Goal: Book appointment/travel/reservation

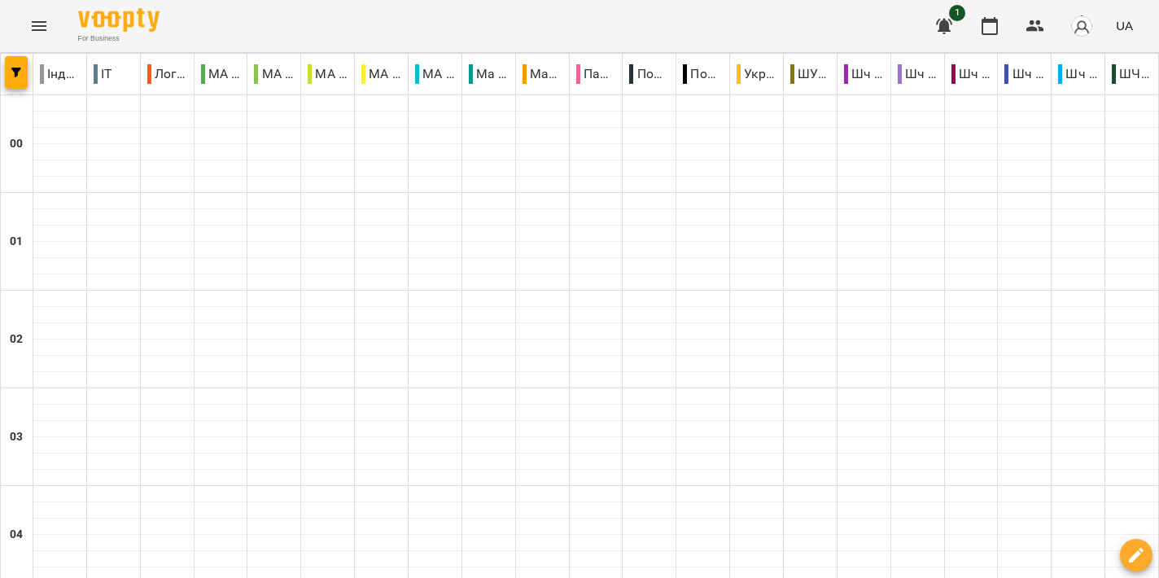
scroll to position [1538, 0]
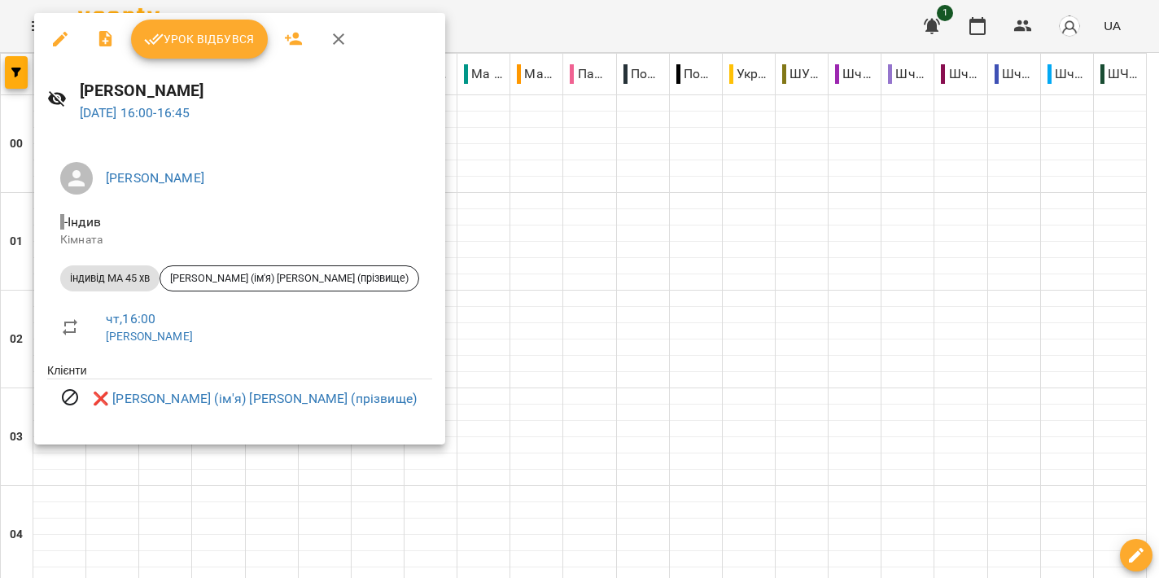
click at [642, 259] on div at bounding box center [579, 289] width 1159 height 578
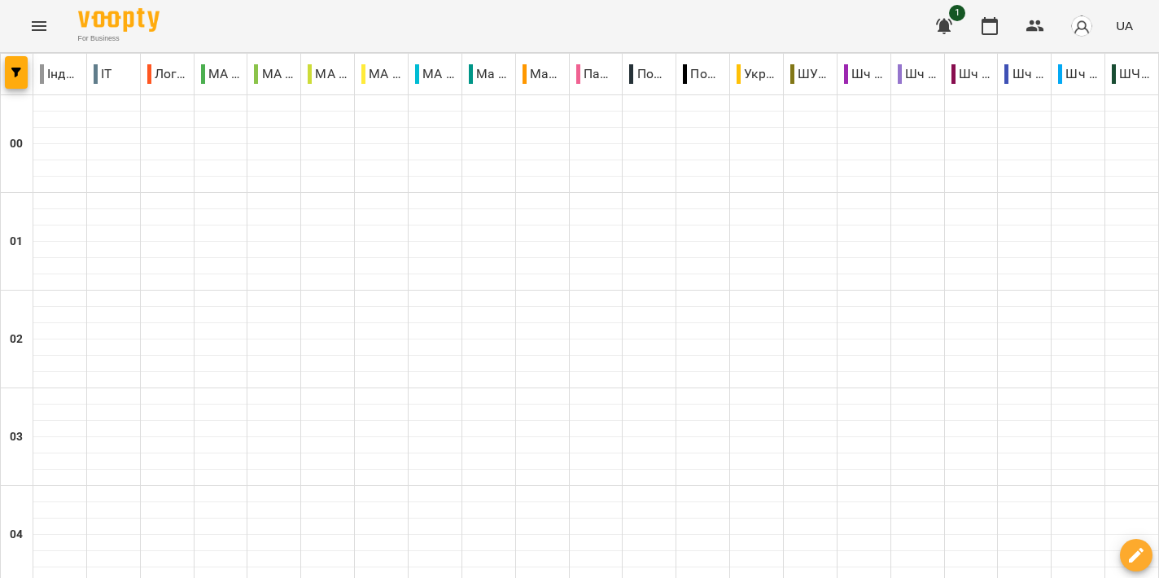
scroll to position [1808, 0]
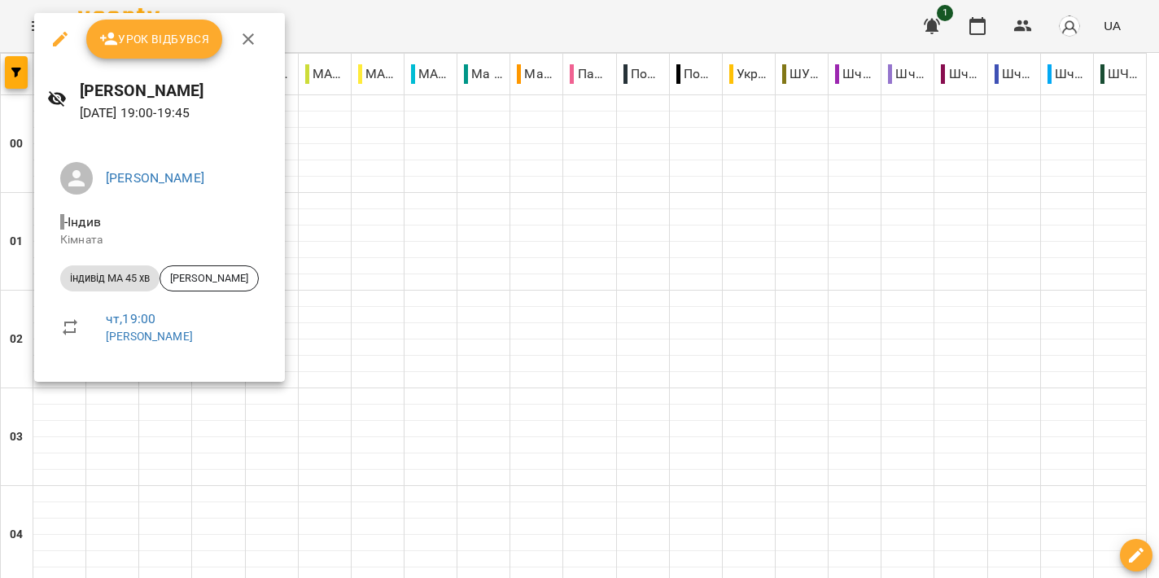
click at [626, 256] on div at bounding box center [579, 289] width 1159 height 578
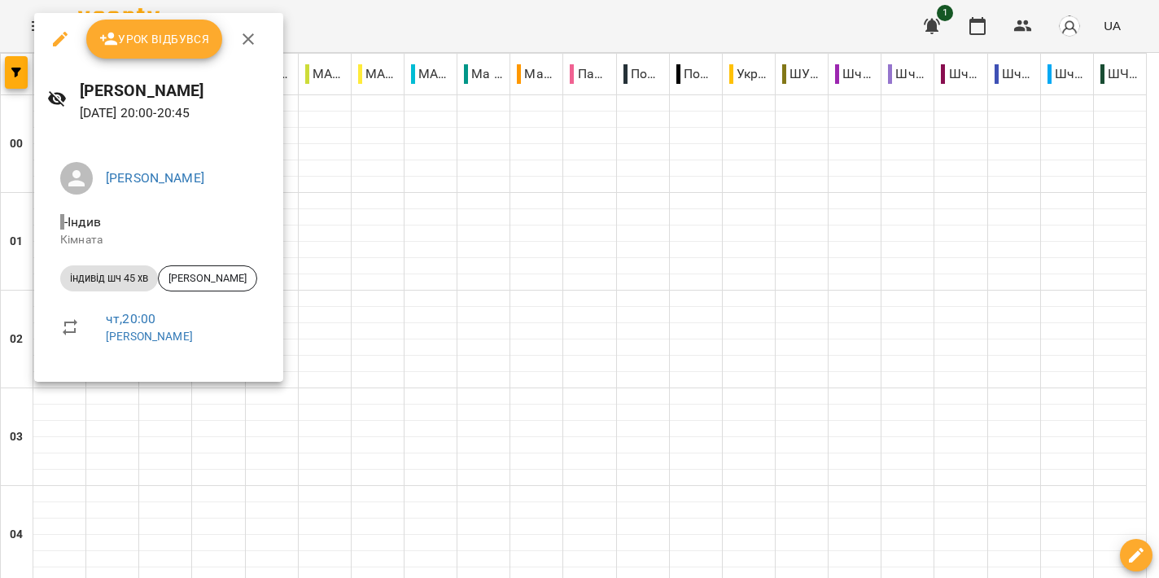
click at [703, 290] on div at bounding box center [579, 289] width 1159 height 578
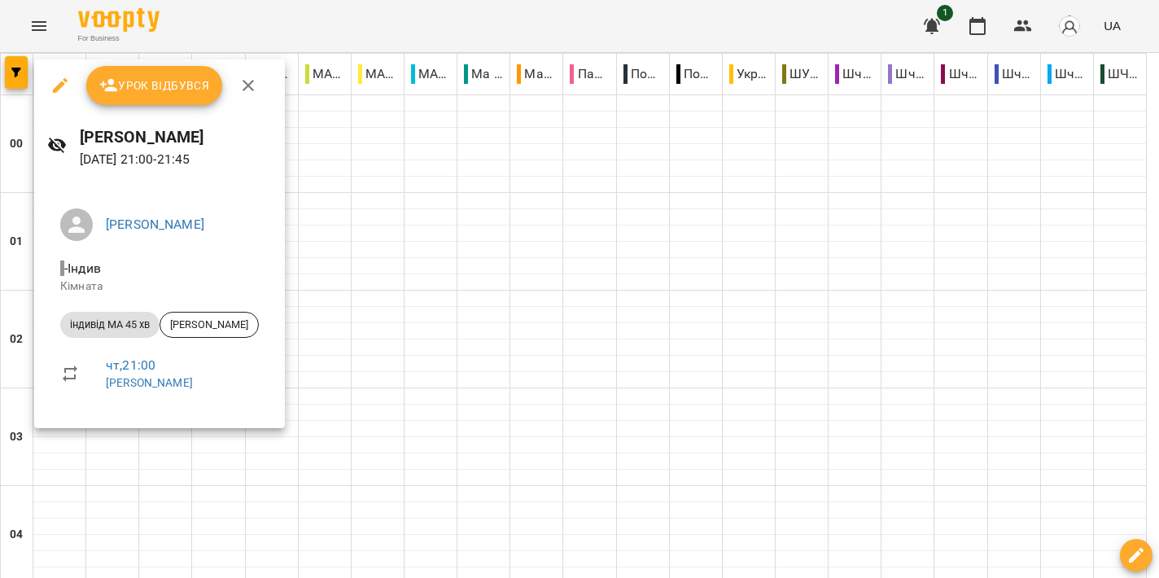
click at [557, 216] on div at bounding box center [579, 289] width 1159 height 578
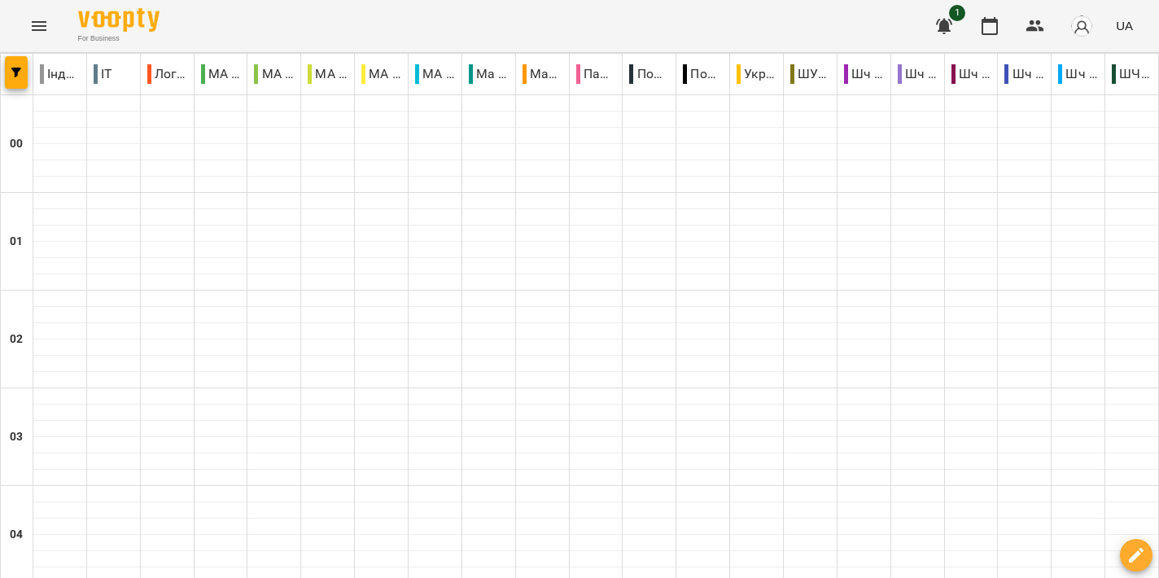
scroll to position [1966, 0]
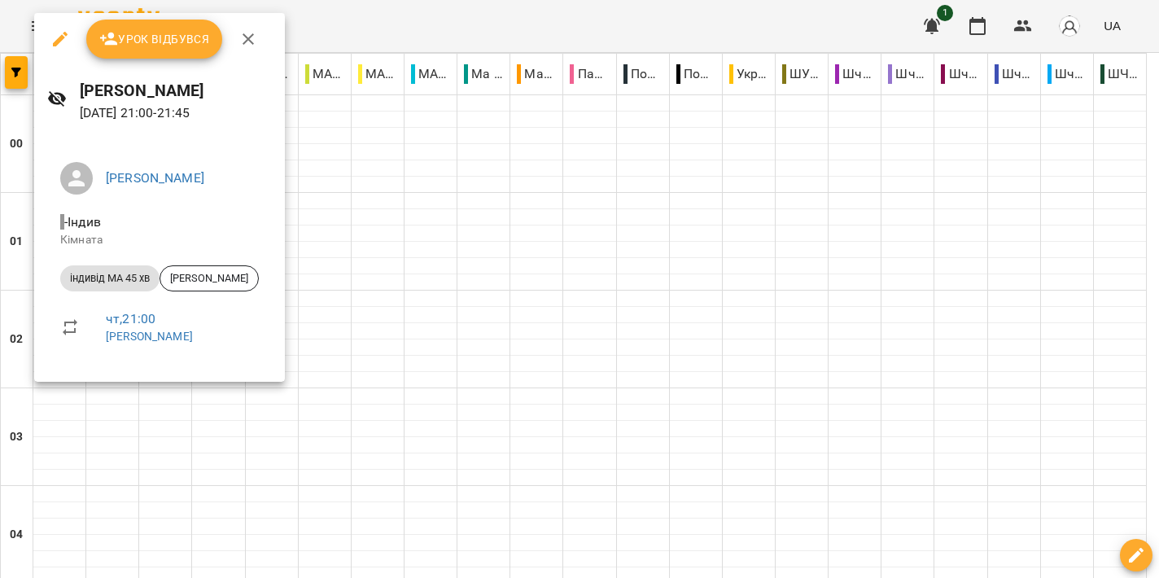
click at [605, 265] on div at bounding box center [579, 289] width 1159 height 578
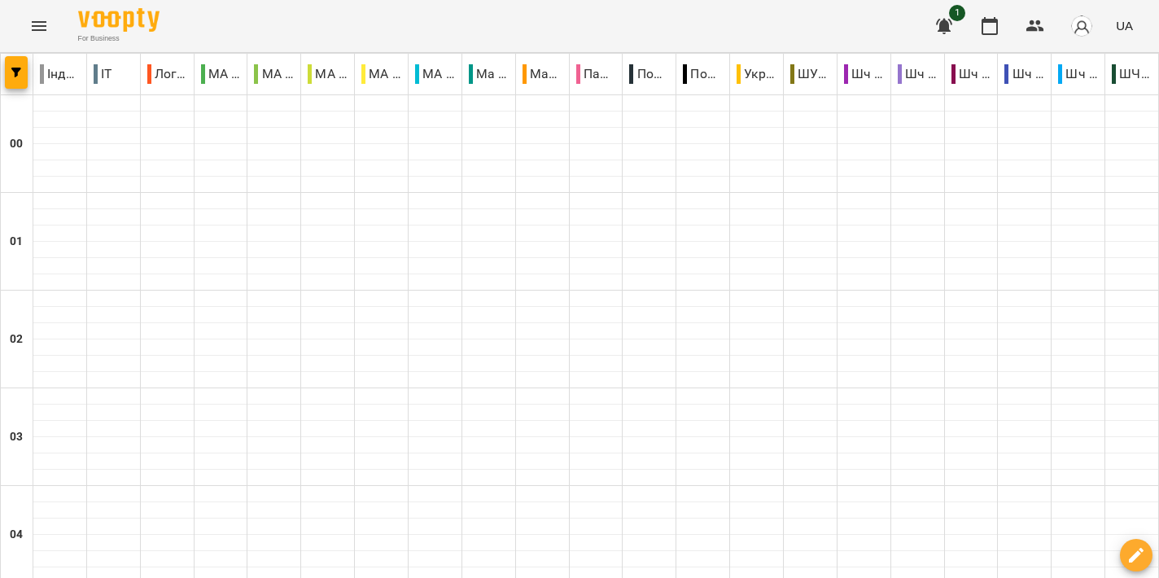
scroll to position [1752, 0]
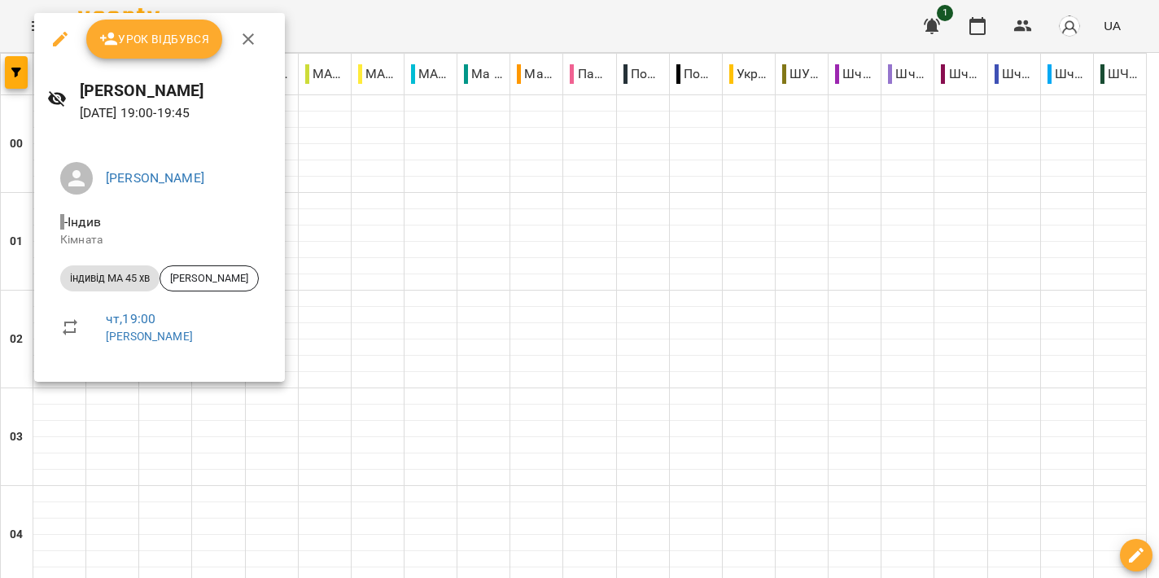
click at [600, 279] on div at bounding box center [579, 289] width 1159 height 578
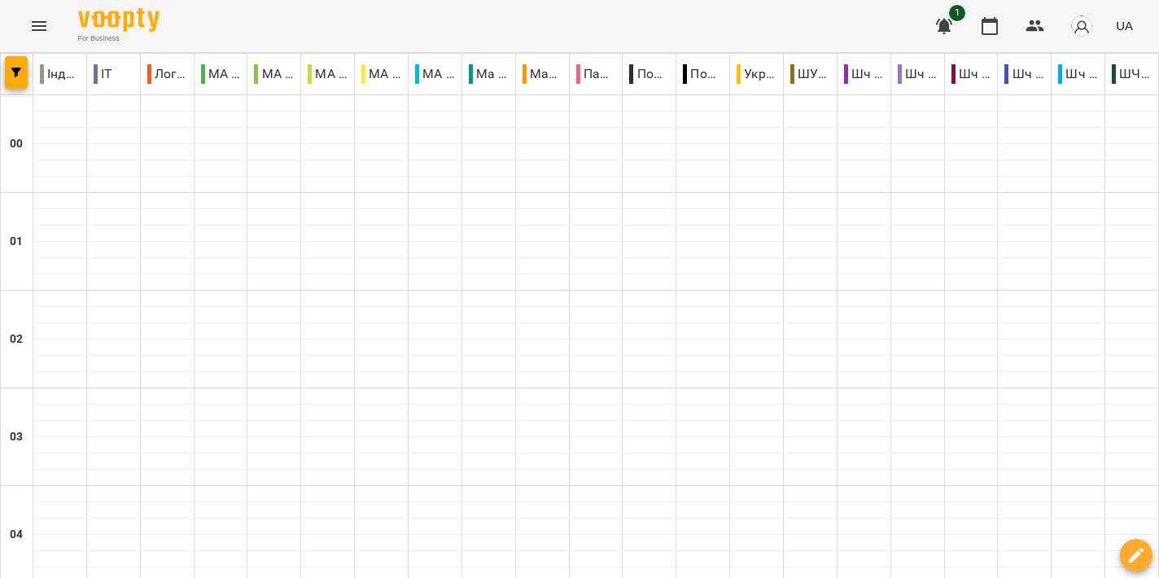
scroll to position [1782, 0]
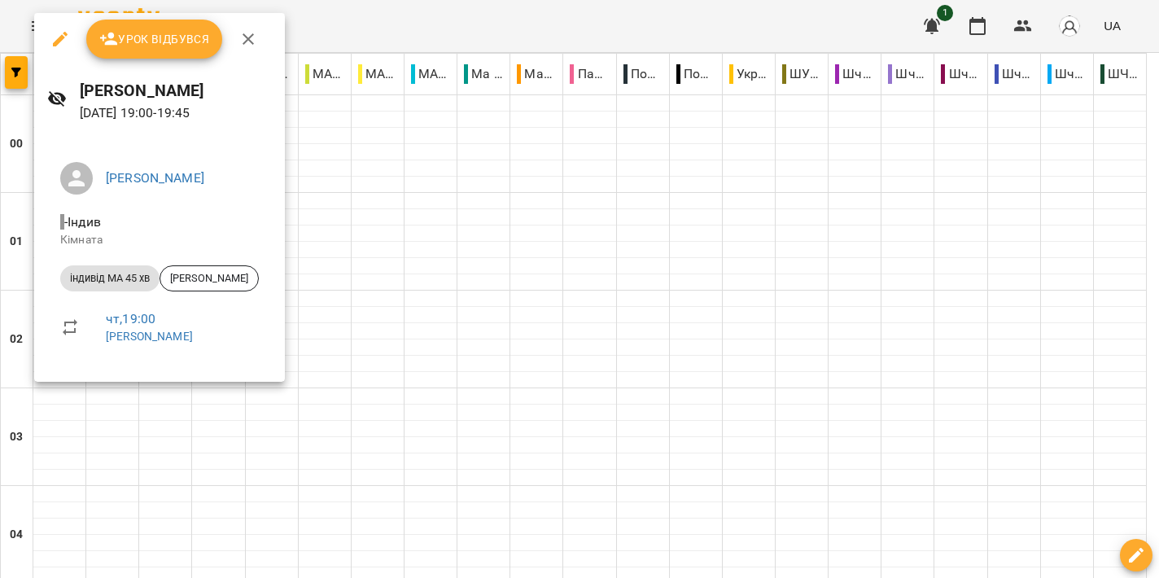
click at [523, 151] on div at bounding box center [579, 289] width 1159 height 578
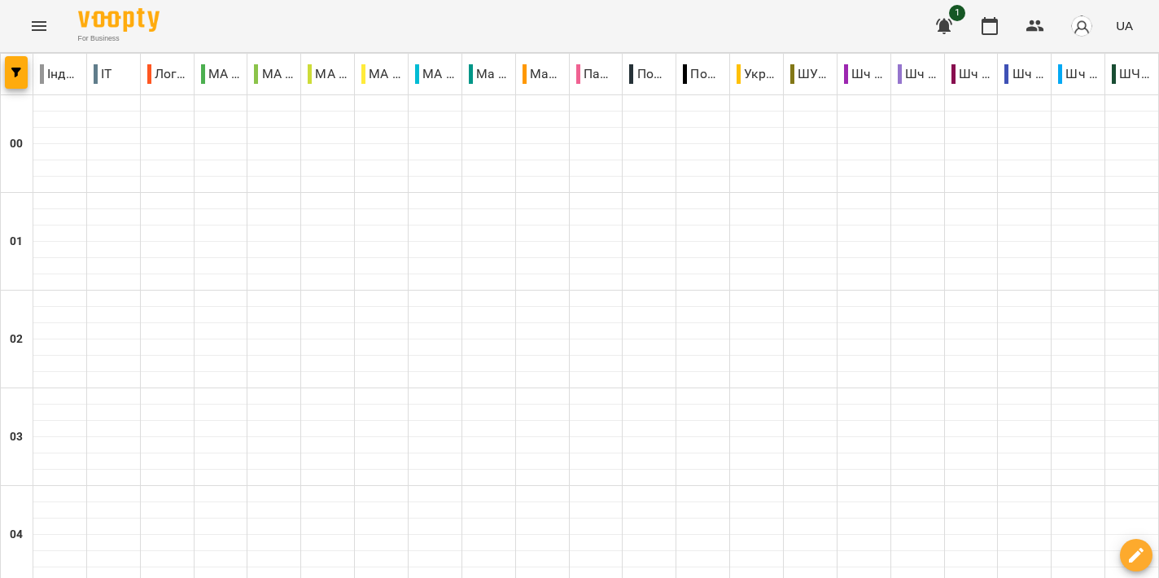
scroll to position [1284, 0]
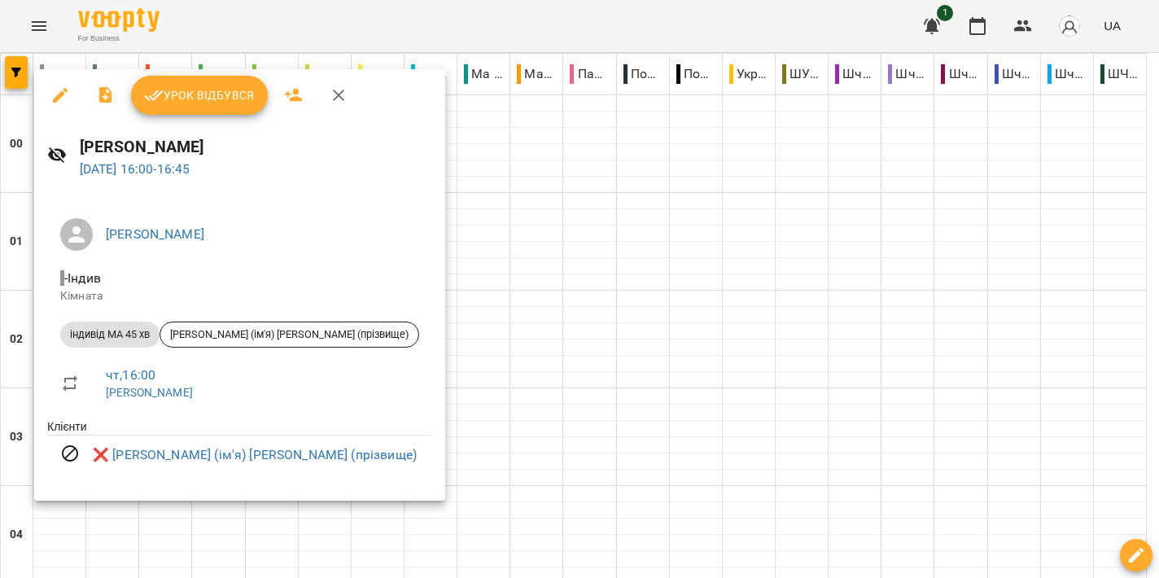
click at [554, 254] on div at bounding box center [579, 289] width 1159 height 578
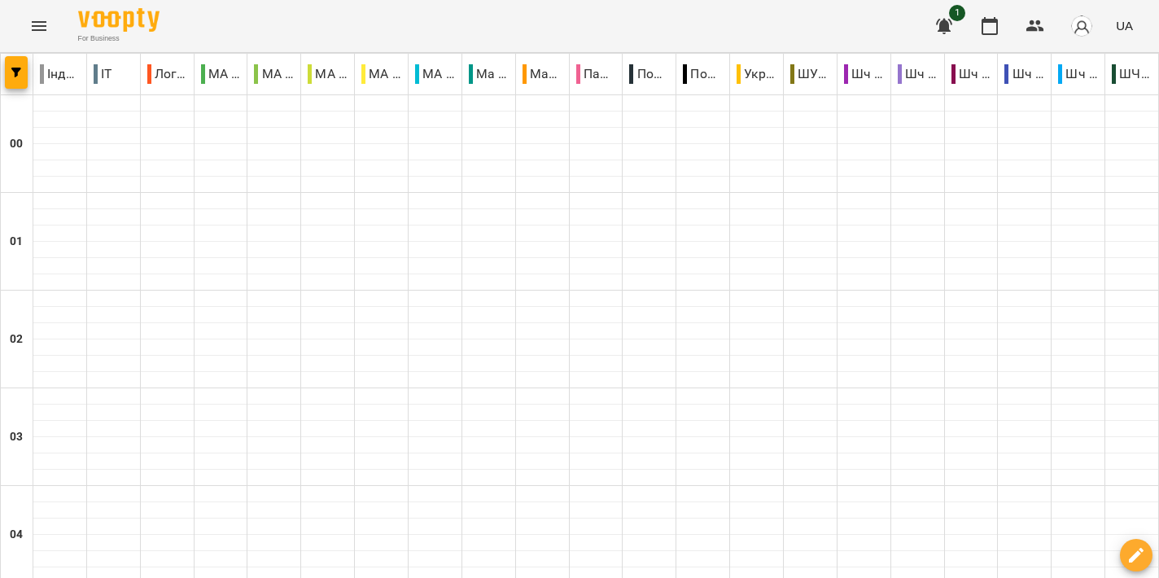
scroll to position [1796, 0]
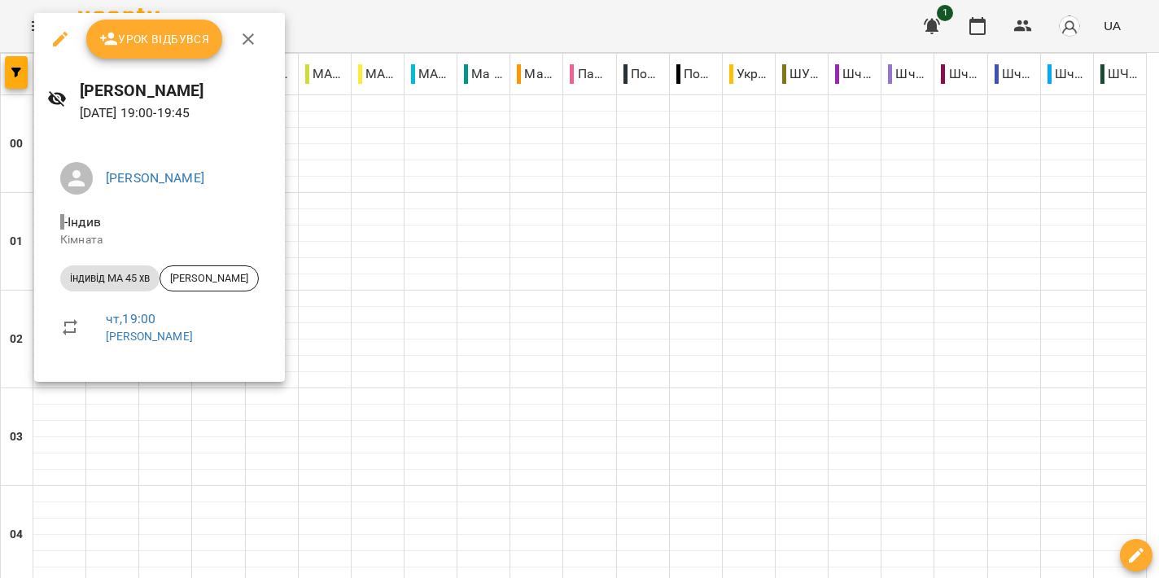
click at [613, 166] on div at bounding box center [579, 289] width 1159 height 578
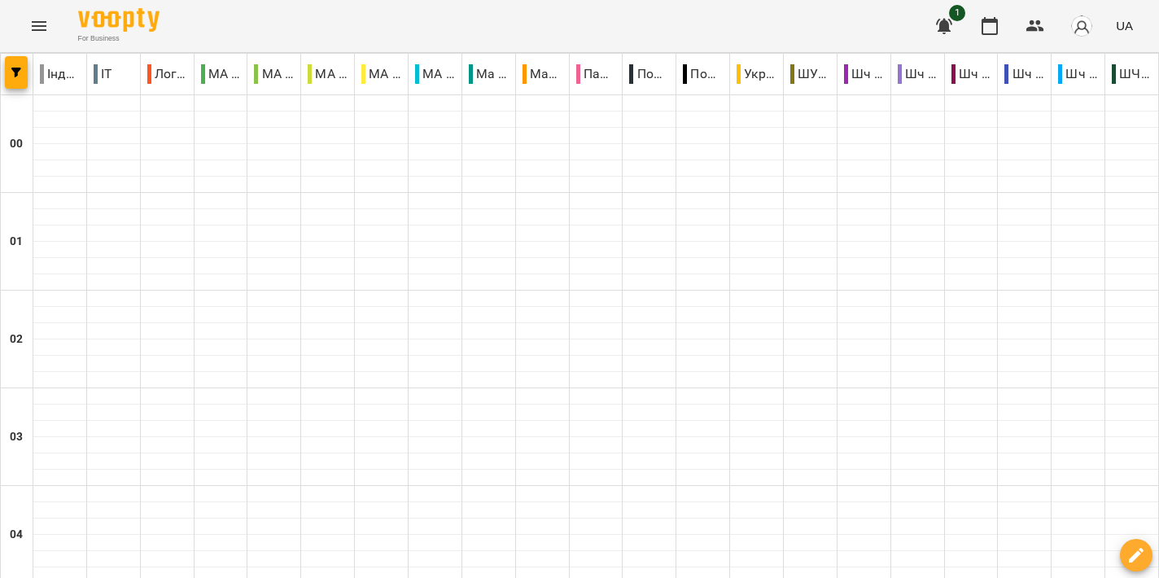
scroll to position [1680, 0]
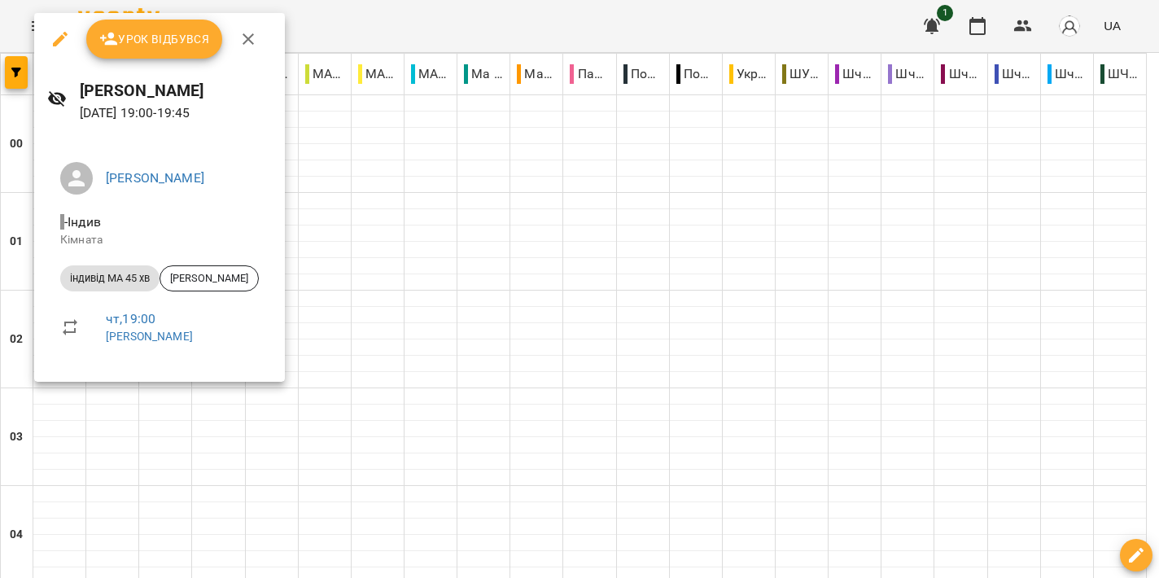
click at [672, 255] on div at bounding box center [579, 289] width 1159 height 578
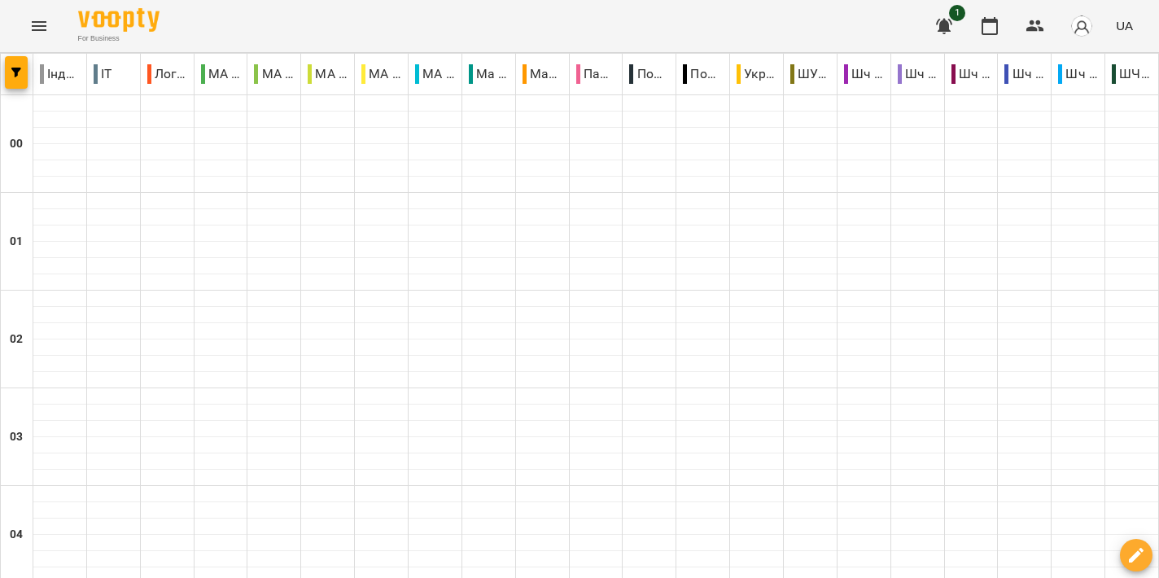
scroll to position [1765, 0]
